Goal: Task Accomplishment & Management: Use online tool/utility

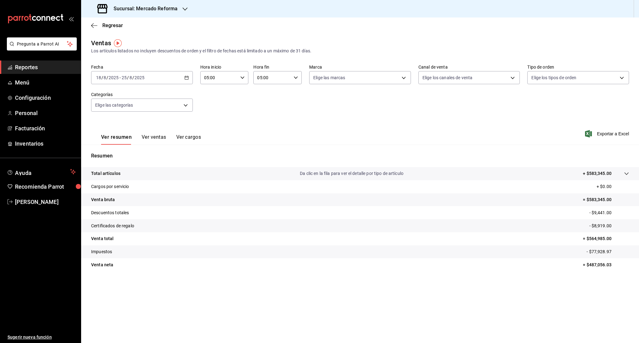
click at [32, 68] on span "Reportes" at bounding box center [45, 67] width 61 height 8
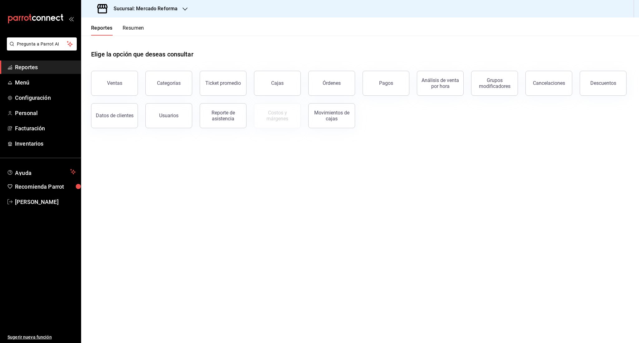
click at [34, 69] on span "Reportes" at bounding box center [45, 67] width 61 height 8
click at [331, 78] on button "Órdenes" at bounding box center [331, 83] width 47 height 25
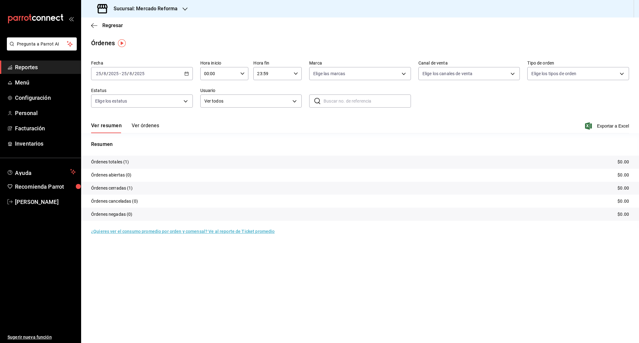
click at [118, 76] on div "[DATE] [DATE] - [DATE] [DATE]" at bounding box center [142, 73] width 102 height 13
click at [129, 164] on span "Rango de fechas" at bounding box center [120, 162] width 48 height 7
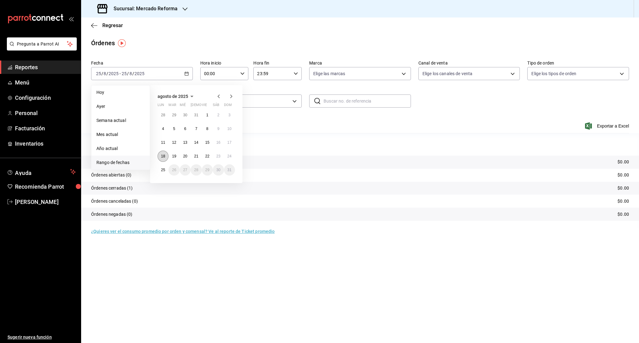
click at [162, 158] on abbr "18" at bounding box center [163, 156] width 4 height 4
click at [164, 169] on abbr "25" at bounding box center [163, 170] width 4 height 4
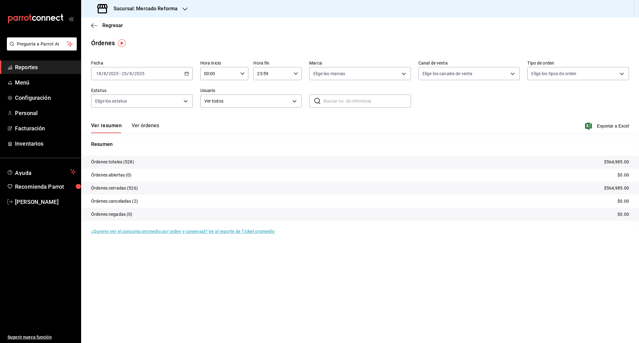
click at [249, 73] on div "Hora inicio 00:00 Hora inicio Hora fin 23:59 Hora fin" at bounding box center [251, 70] width 102 height 20
click at [242, 75] on icon "button" at bounding box center [242, 73] width 4 height 4
click at [213, 128] on span "05" at bounding box center [212, 127] width 14 height 5
type input "05:00"
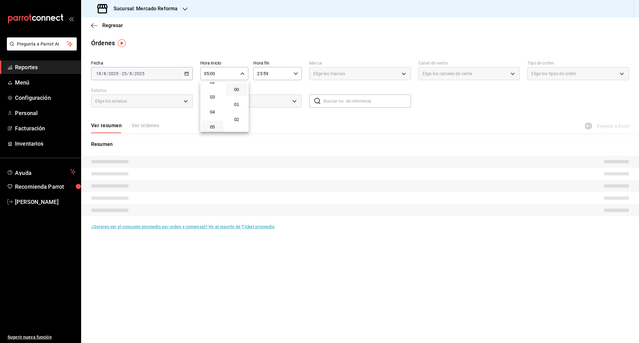
click at [280, 74] on div at bounding box center [319, 171] width 639 height 343
click at [280, 74] on input "23:59" at bounding box center [272, 73] width 38 height 12
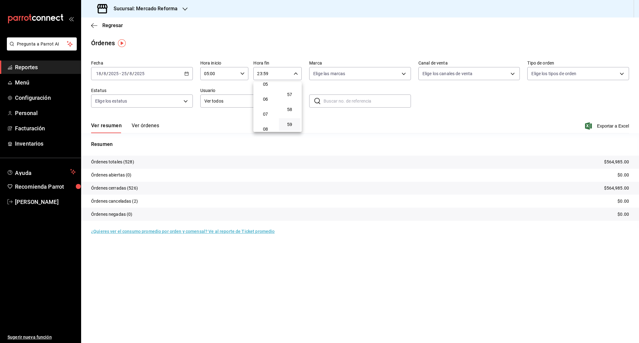
scroll to position [79, 0]
click at [267, 86] on span "05" at bounding box center [265, 85] width 14 height 5
type input "05:59"
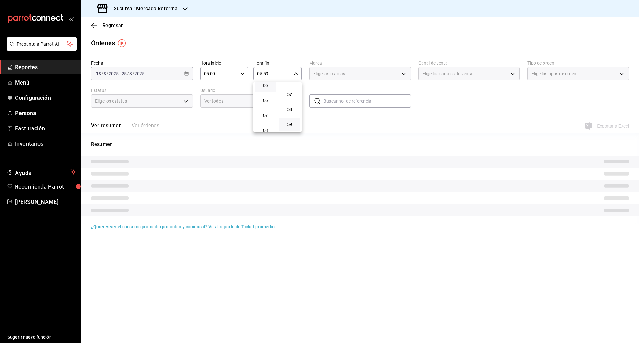
click at [429, 110] on div at bounding box center [319, 171] width 639 height 343
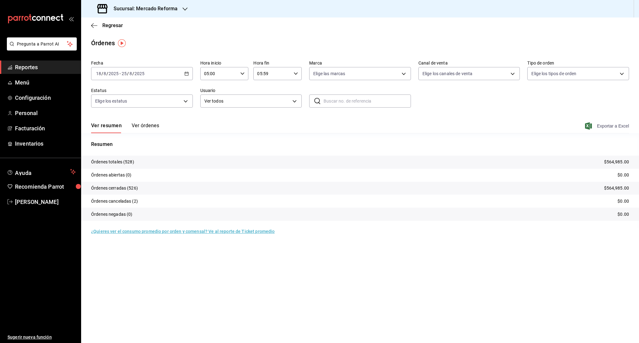
click at [606, 122] on div "Ver resumen Ver órdenes Exportar a Excel" at bounding box center [360, 124] width 538 height 18
click at [607, 130] on span "Exportar a Excel" at bounding box center [607, 125] width 43 height 7
